Goal: Transaction & Acquisition: Obtain resource

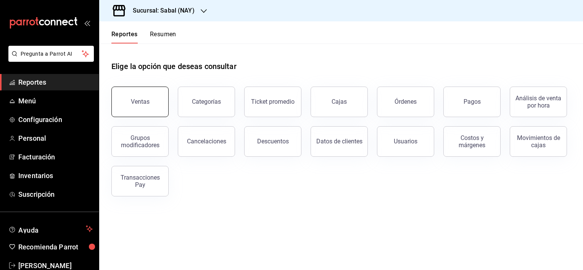
click at [127, 99] on button "Ventas" at bounding box center [140, 102] width 57 height 31
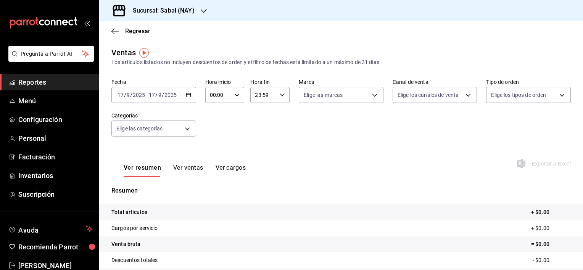
click at [187, 94] on icon "button" at bounding box center [188, 94] width 5 height 5
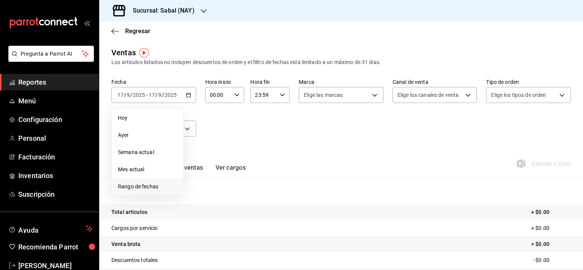
click at [142, 187] on span "Rango de fechas" at bounding box center [147, 187] width 59 height 8
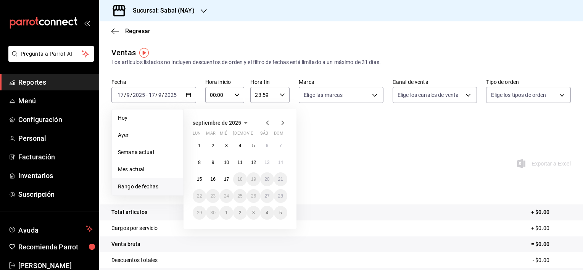
click at [213, 122] on span "septiembre de 2025" at bounding box center [217, 123] width 48 height 6
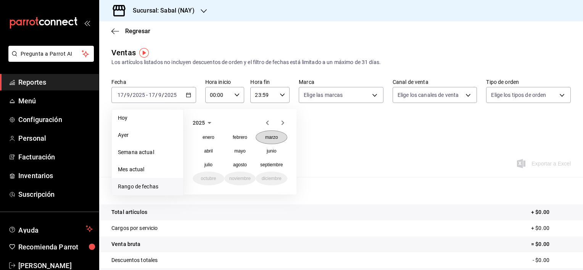
click at [267, 139] on abbr "marzo" at bounding box center [271, 137] width 13 height 5
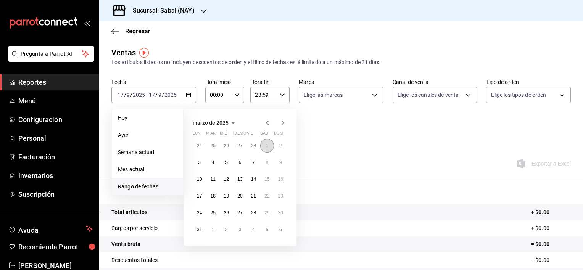
click at [267, 144] on abbr "1" at bounding box center [267, 145] width 3 height 5
click at [198, 229] on abbr "31" at bounding box center [199, 229] width 5 height 5
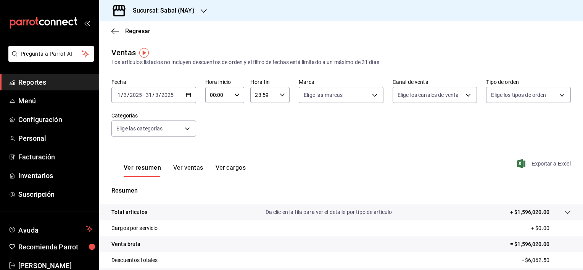
click at [535, 162] on span "Exportar a Excel" at bounding box center [545, 163] width 52 height 9
click at [187, 98] on icon "button" at bounding box center [188, 94] width 5 height 5
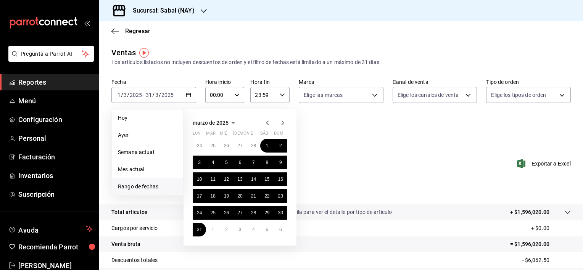
click at [212, 122] on span "marzo de 2025" at bounding box center [211, 123] width 36 height 6
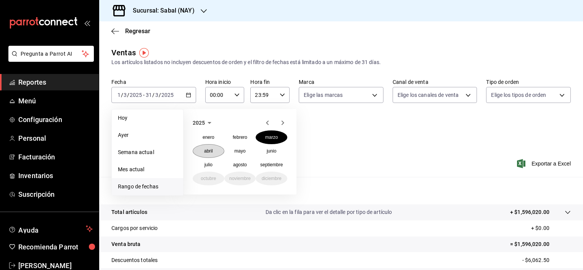
click at [211, 149] on abbr "abril" at bounding box center [208, 151] width 9 height 5
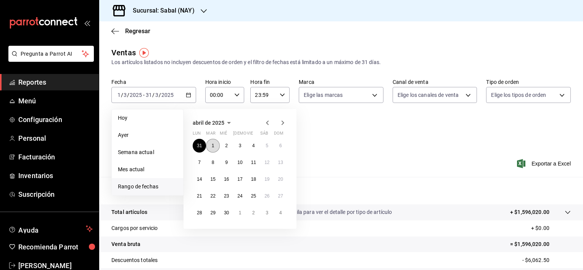
click at [215, 144] on button "1" at bounding box center [212, 146] width 13 height 14
click at [228, 217] on button "30" at bounding box center [226, 213] width 13 height 14
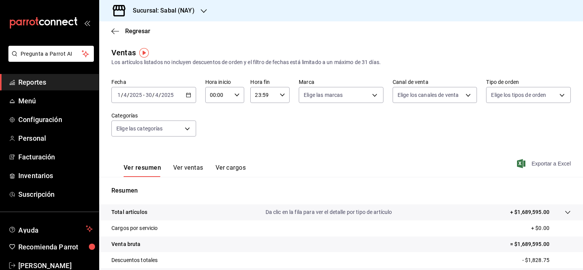
click at [535, 162] on span "Exportar a Excel" at bounding box center [545, 163] width 52 height 9
click at [186, 97] on \(Stroke\) "button" at bounding box center [188, 95] width 5 height 4
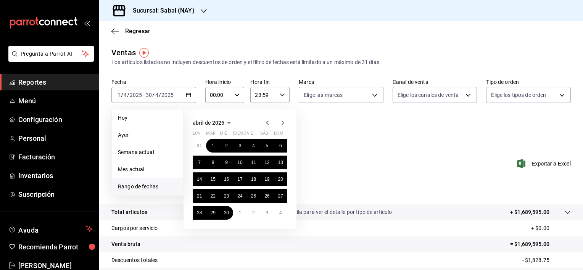
click at [282, 123] on icon "button" at bounding box center [282, 122] width 9 height 9
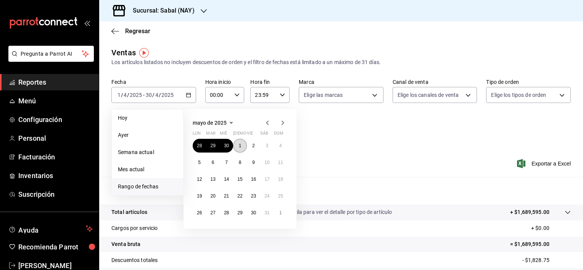
click at [240, 146] on abbr "1" at bounding box center [240, 145] width 3 height 5
click at [268, 213] on abbr "31" at bounding box center [267, 212] width 5 height 5
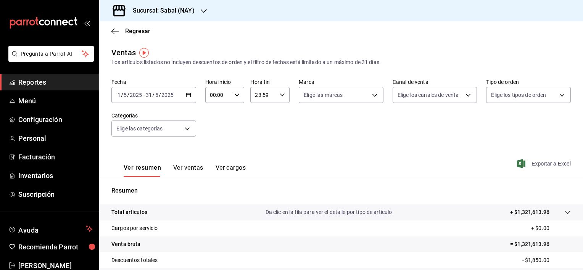
click at [550, 165] on span "Exportar a Excel" at bounding box center [545, 163] width 52 height 9
click at [191, 95] on div "[DATE] [DATE] - [DATE] [DATE]" at bounding box center [154, 95] width 85 height 16
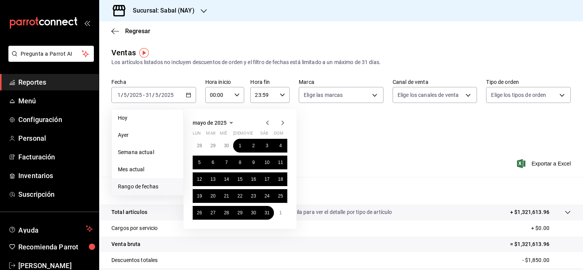
click at [228, 121] on icon "button" at bounding box center [231, 122] width 9 height 9
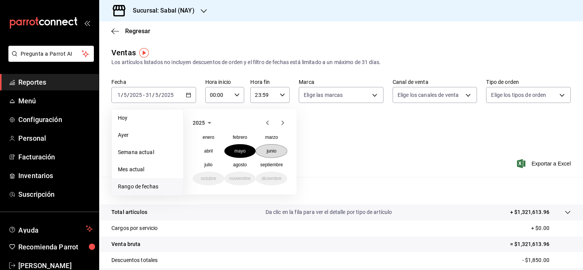
click at [272, 153] on abbr "junio" at bounding box center [272, 151] width 10 height 5
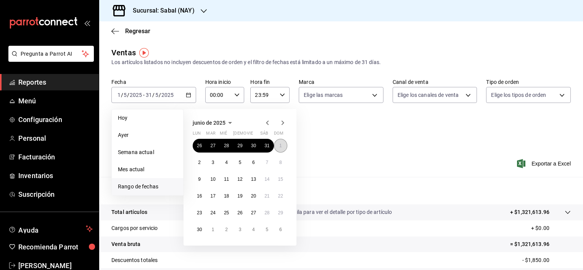
click at [283, 149] on button "1" at bounding box center [280, 146] width 13 height 14
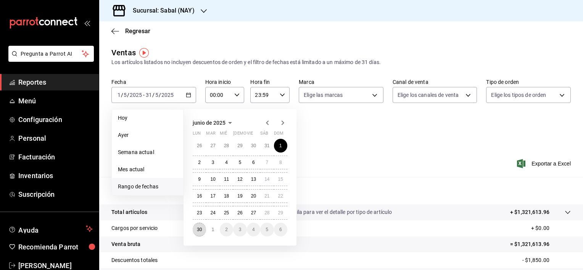
click at [202, 229] on button "30" at bounding box center [199, 230] width 13 height 14
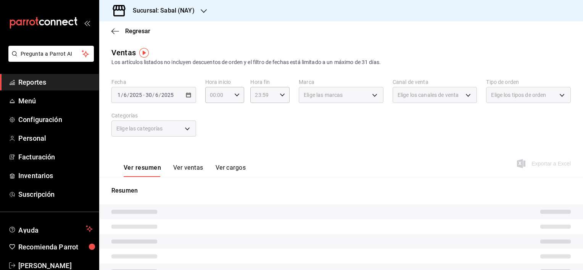
click at [309, 157] on div "Ver resumen Ver ventas Ver cargos Exportar a Excel" at bounding box center [341, 161] width 484 height 31
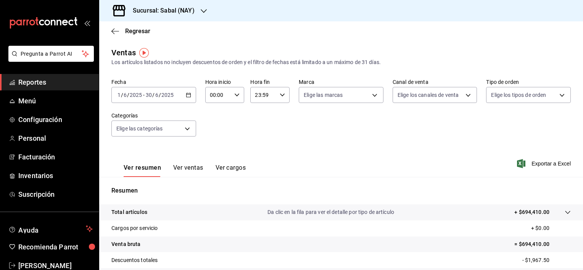
click at [542, 163] on span "Exportar a Excel" at bounding box center [545, 163] width 52 height 9
click at [189, 96] on icon "button" at bounding box center [188, 94] width 5 height 5
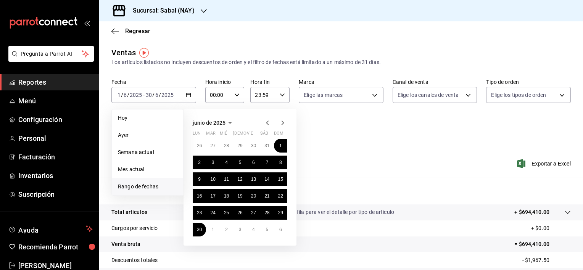
click at [284, 123] on icon "button" at bounding box center [282, 122] width 9 height 9
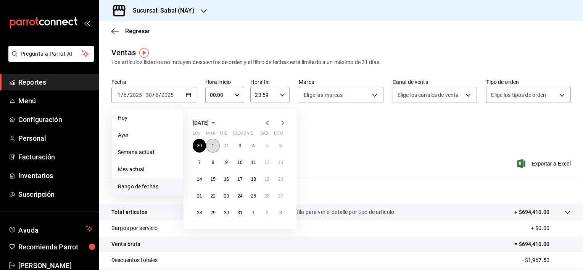
click at [211, 145] on button "1" at bounding box center [212, 146] width 13 height 14
click at [242, 213] on abbr "31" at bounding box center [240, 212] width 5 height 5
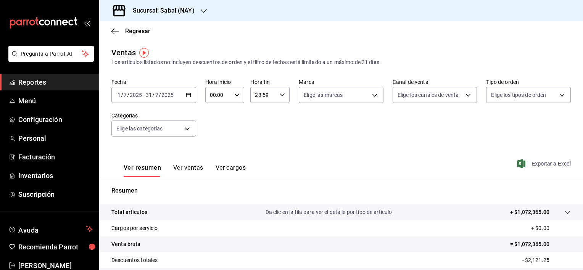
click at [542, 165] on span "Exportar a Excel" at bounding box center [545, 163] width 52 height 9
click at [187, 95] on icon "button" at bounding box center [188, 94] width 5 height 5
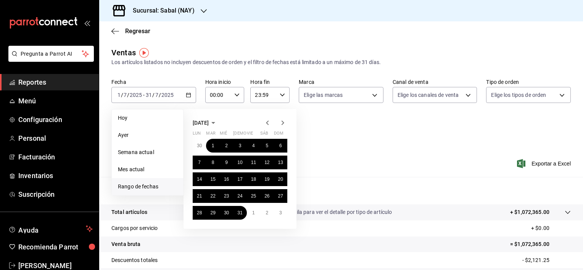
click at [284, 125] on icon "button" at bounding box center [282, 122] width 9 height 9
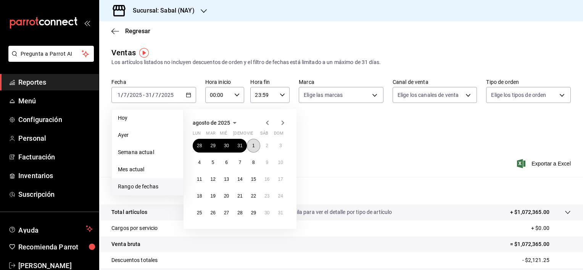
click at [255, 145] on button "1" at bounding box center [253, 146] width 13 height 14
click at [283, 213] on abbr "31" at bounding box center [280, 212] width 5 height 5
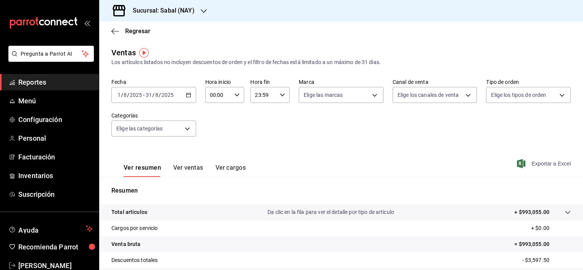
click at [551, 166] on span "Exportar a Excel" at bounding box center [545, 163] width 52 height 9
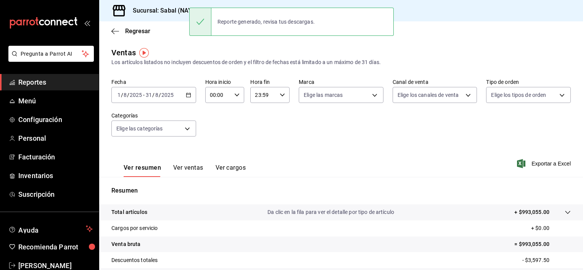
click at [123, 58] on div "Ventas" at bounding box center [124, 52] width 24 height 11
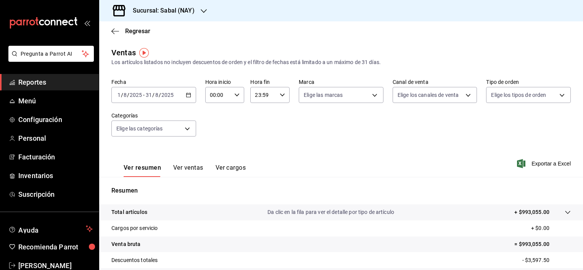
click at [185, 98] on div "[DATE] [DATE] - [DATE] [DATE]" at bounding box center [154, 95] width 85 height 16
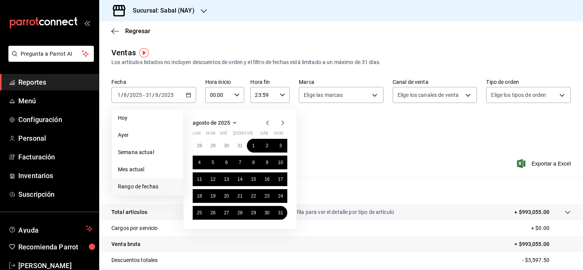
click at [214, 123] on span "agosto de 2025" at bounding box center [211, 123] width 37 height 6
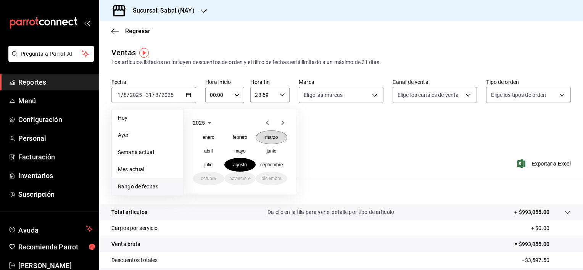
click at [275, 136] on abbr "marzo" at bounding box center [271, 137] width 13 height 5
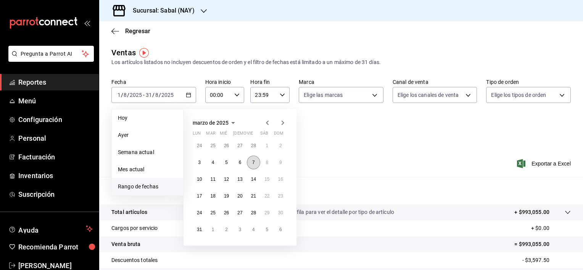
click at [252, 163] on button "7" at bounding box center [253, 163] width 13 height 14
click at [265, 145] on button "1" at bounding box center [266, 146] width 13 height 14
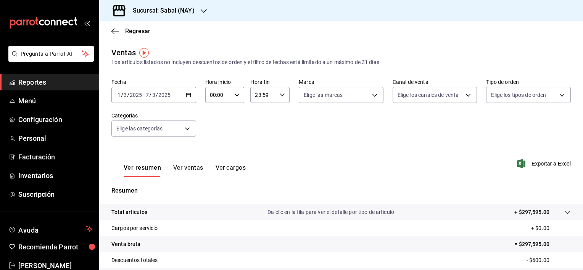
click at [174, 98] on div "[DATE] [DATE] - [DATE] [DATE]" at bounding box center [154, 95] width 85 height 16
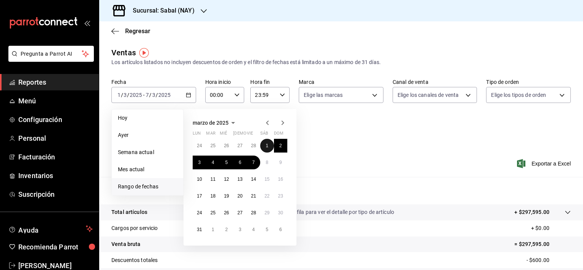
click at [267, 145] on abbr "1" at bounding box center [267, 145] width 3 height 5
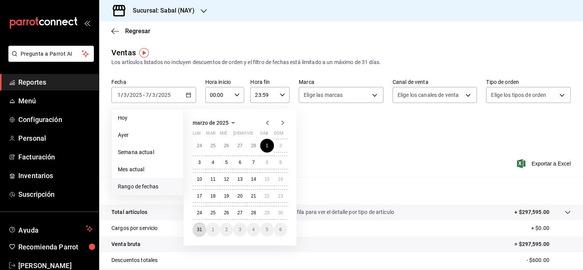
click at [200, 231] on abbr "31" at bounding box center [199, 229] width 5 height 5
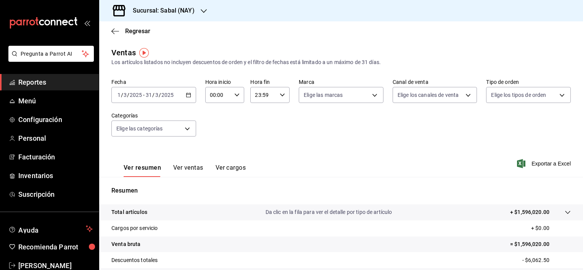
click at [540, 166] on span "Exportar a Excel" at bounding box center [545, 163] width 52 height 9
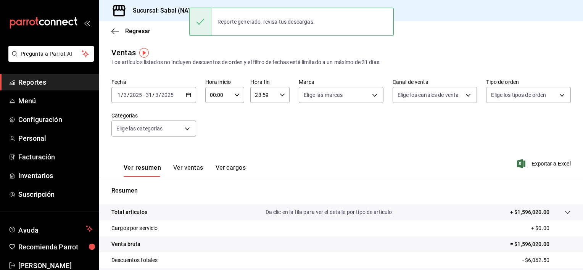
click at [301, 131] on div "Fecha [DATE] [DATE] - [DATE] [DATE] Hora inicio 00:00 Hora inicio Hora fin 23:5…" at bounding box center [342, 112] width 460 height 67
